Goal: Find specific page/section: Find specific page/section

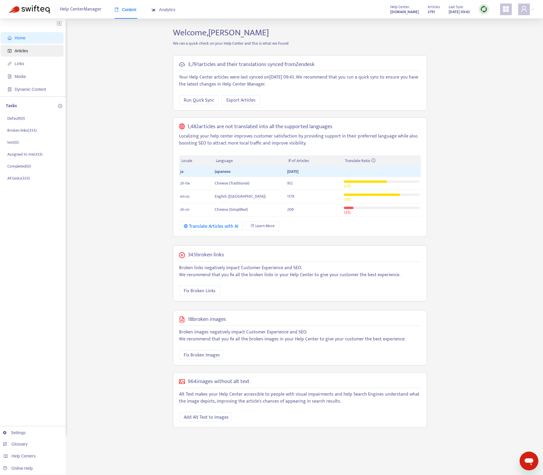
click at [33, 52] on span "Articles" at bounding box center [33, 51] width 51 height 12
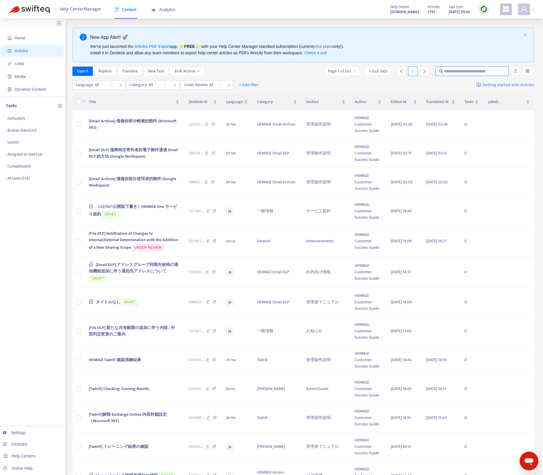
click at [470, 71] on input "text" at bounding box center [472, 71] width 56 height 6
paste input "*******"
type input "*******"
